Goal: Navigation & Orientation: Go to known website

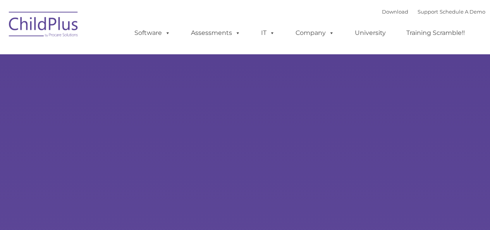
type input ""
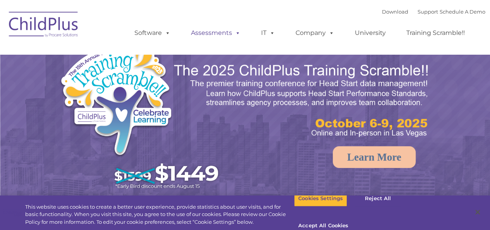
select select "MEDIUM"
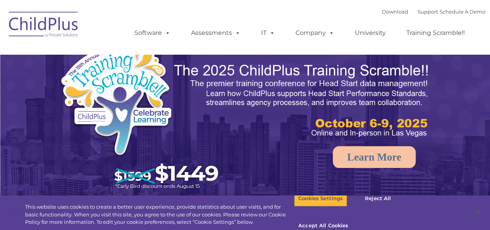
select select "MEDIUM"
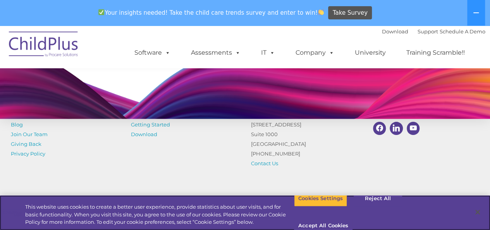
scroll to position [822, 0]
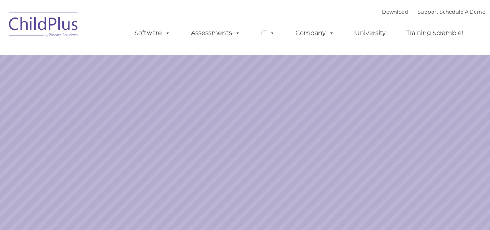
select select "MEDIUM"
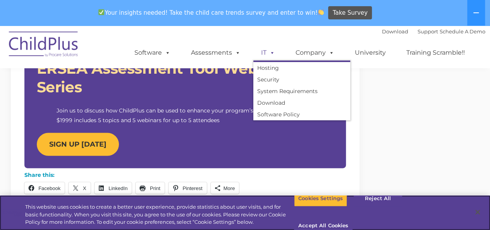
scroll to position [767, 0]
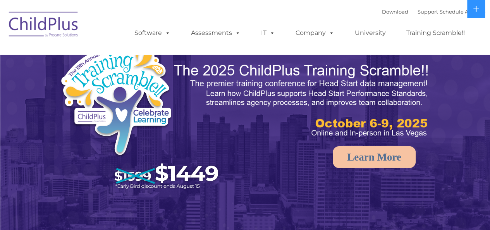
select select "MEDIUM"
